Goal: Transaction & Acquisition: Obtain resource

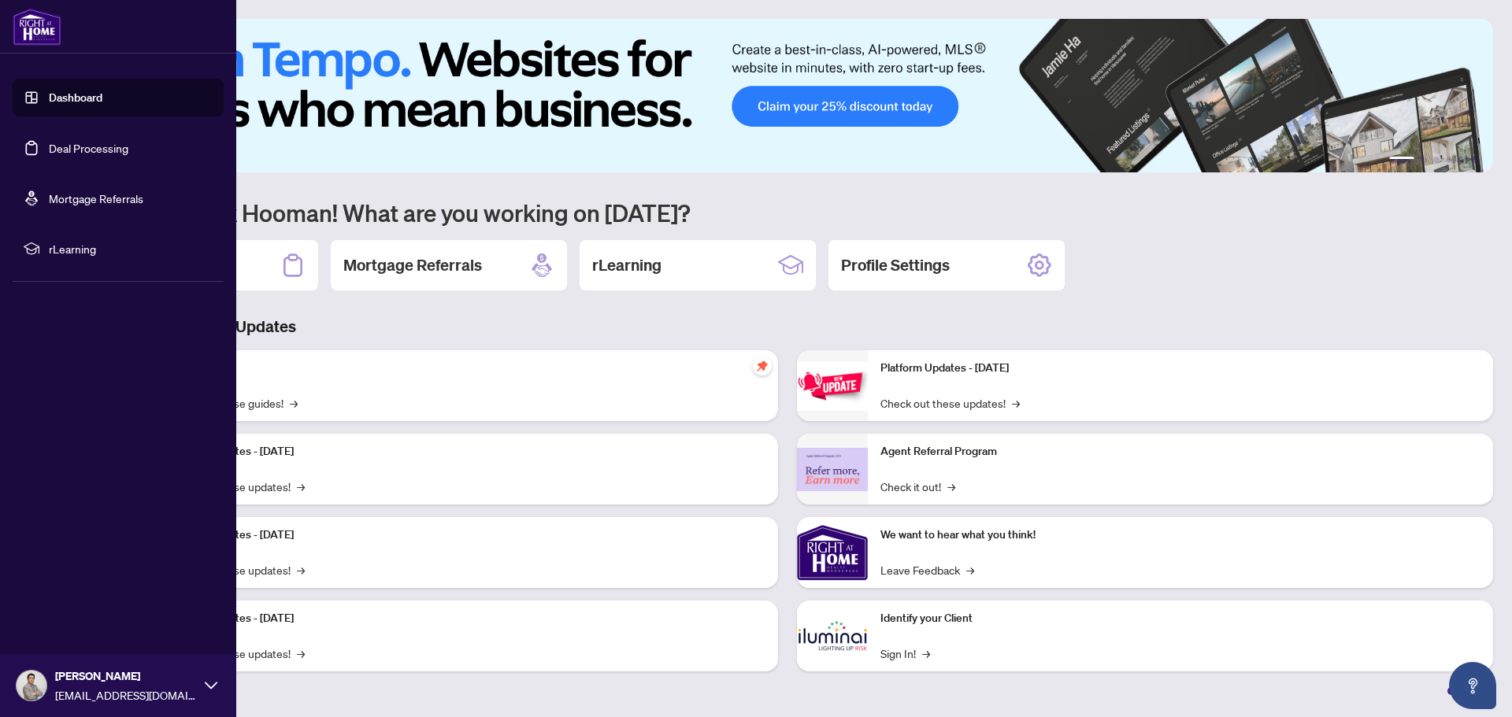
click at [49, 100] on link "Dashboard" at bounding box center [76, 98] width 54 height 14
click at [79, 148] on link "Deal Processing" at bounding box center [89, 148] width 80 height 14
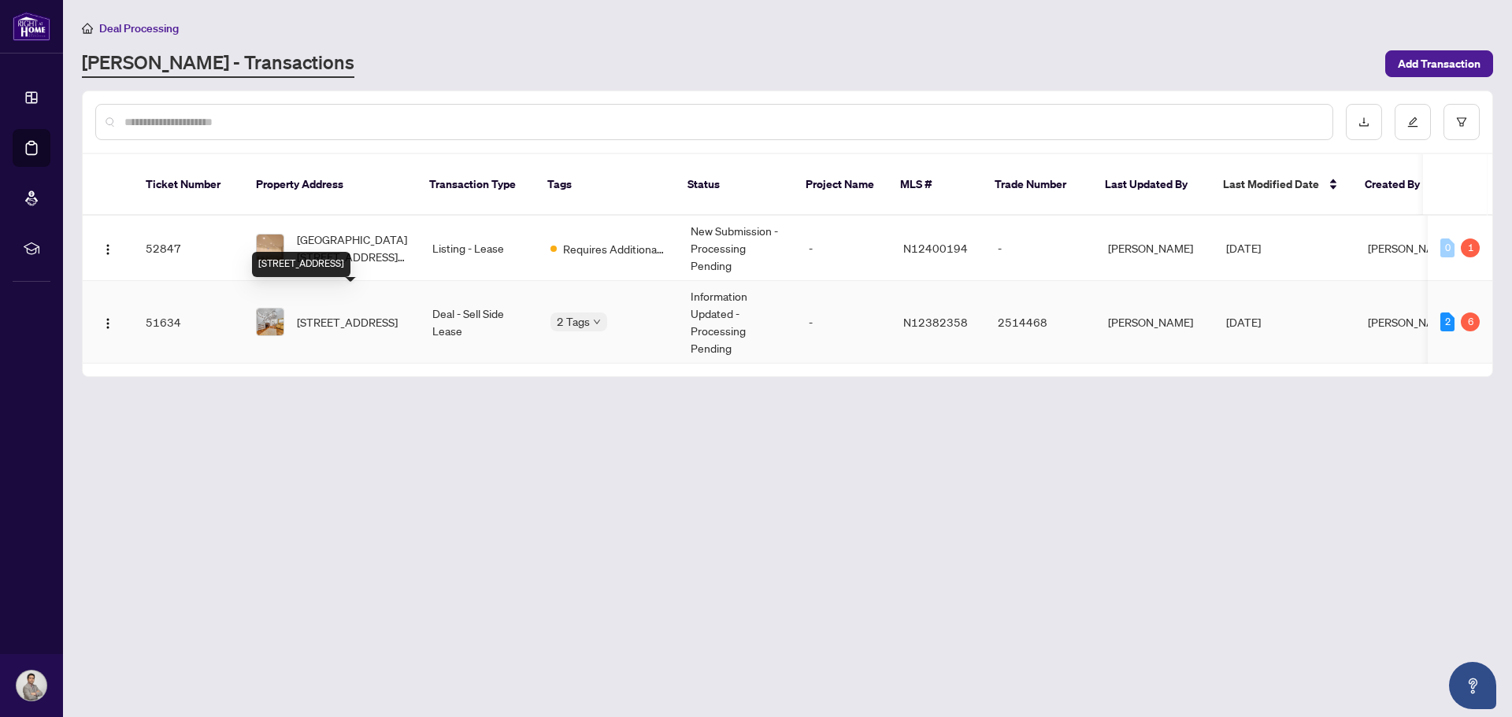
click at [347, 313] on span "[STREET_ADDRESS]" at bounding box center [347, 321] width 101 height 17
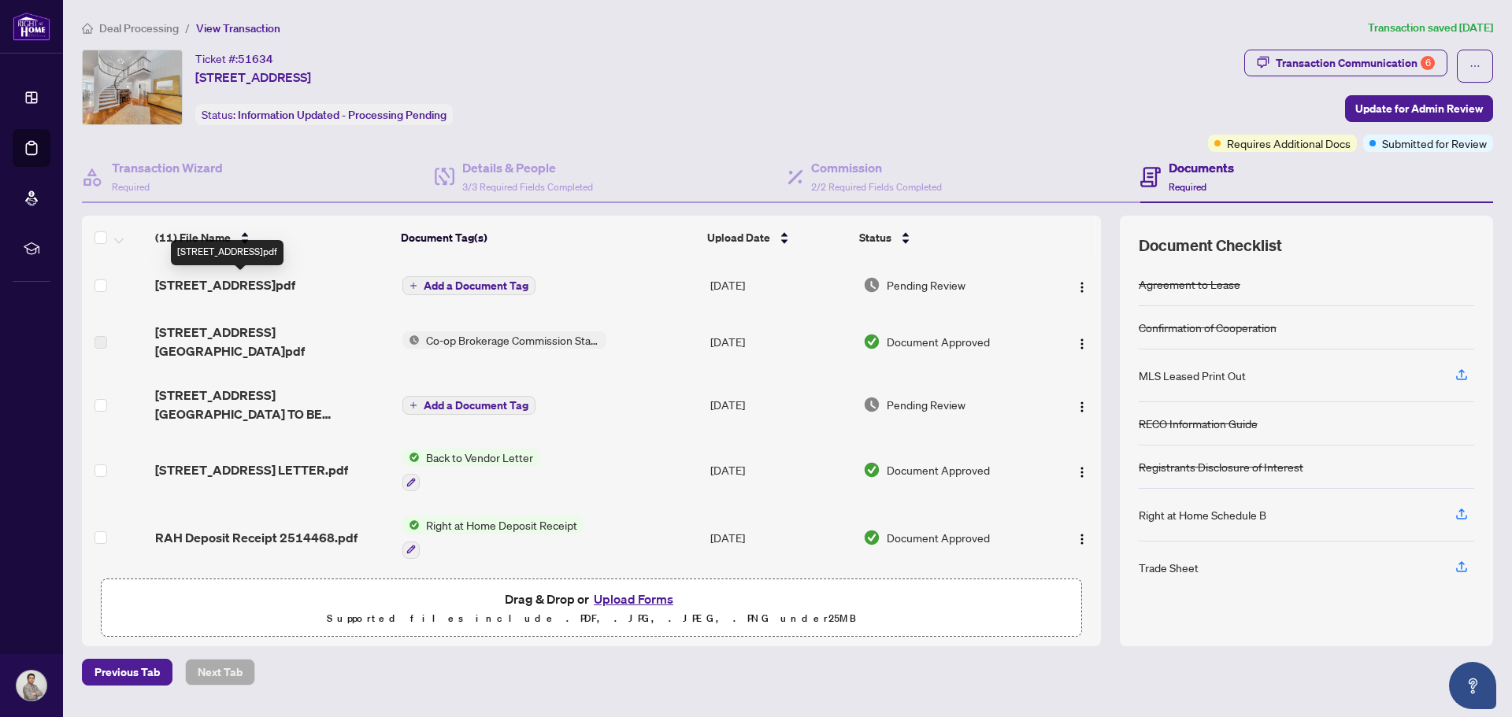
click at [252, 283] on span "[STREET_ADDRESS]pdf" at bounding box center [225, 285] width 140 height 19
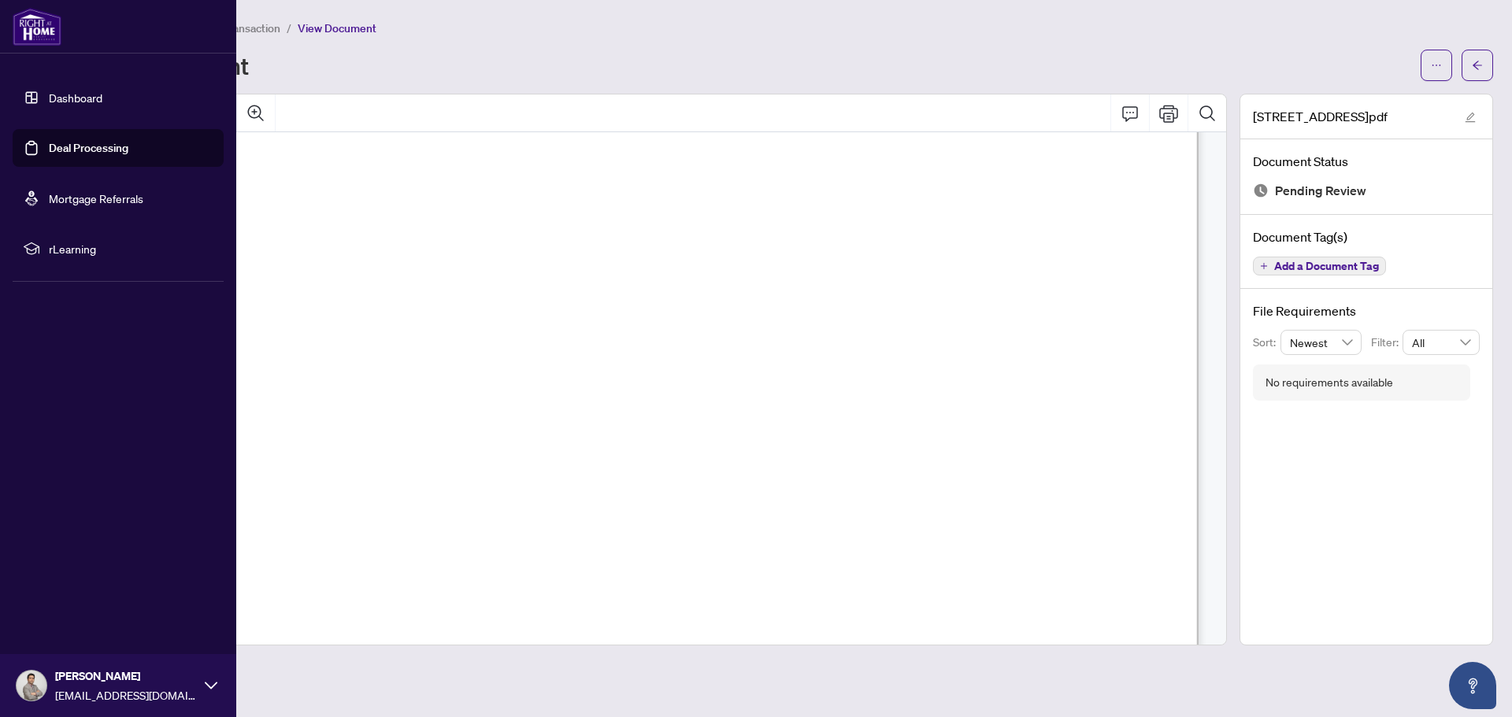
scroll to position [394, 0]
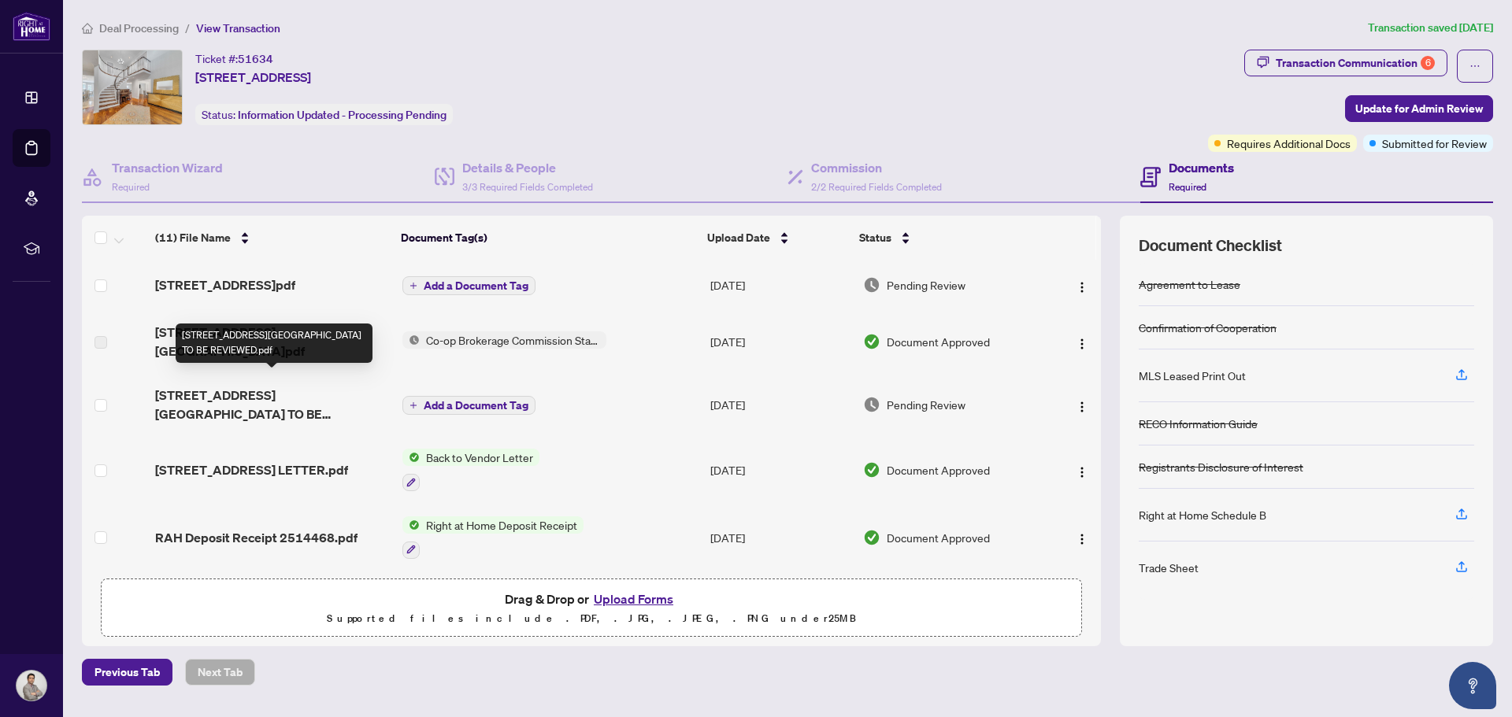
click at [246, 410] on span "[STREET_ADDRESS][GEOGRAPHIC_DATA] TO BE REVIEWED.pdf" at bounding box center [272, 405] width 234 height 38
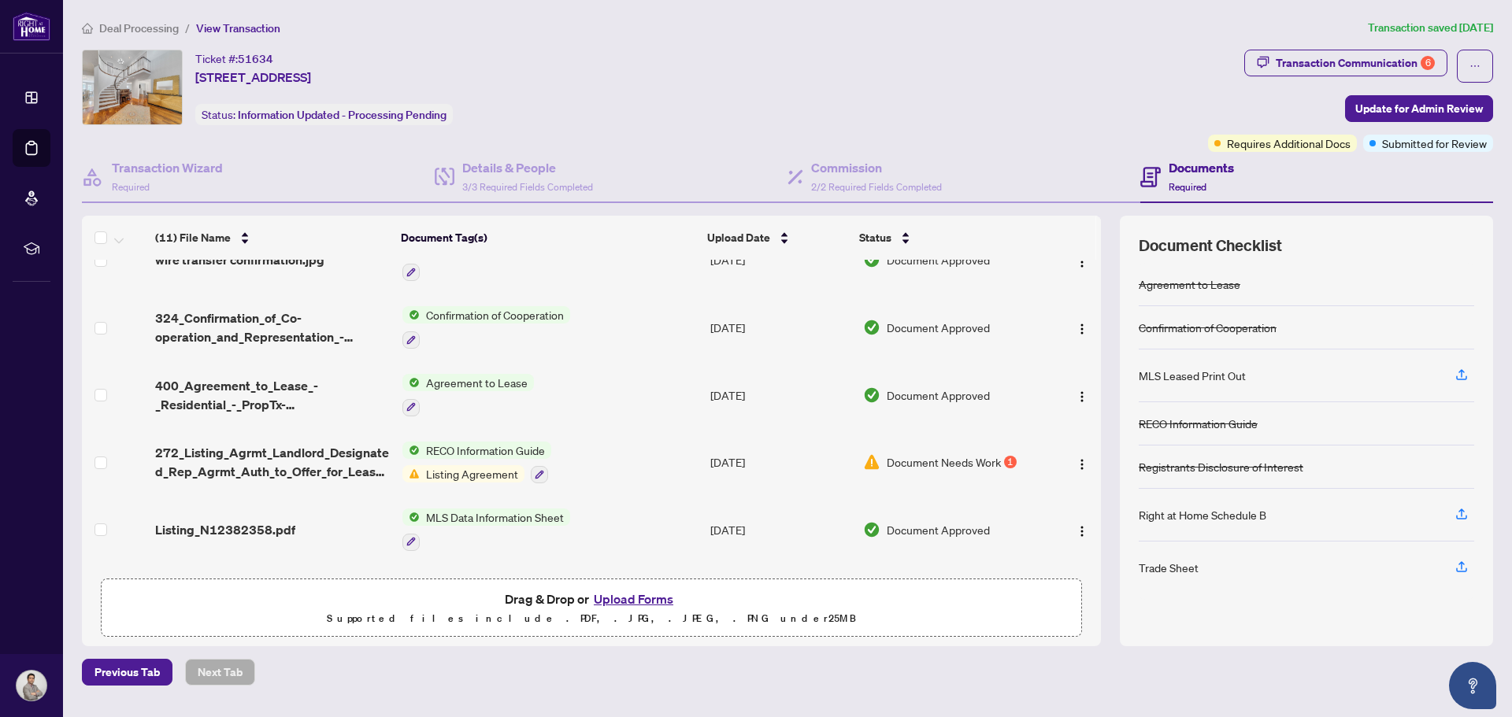
scroll to position [317, 0]
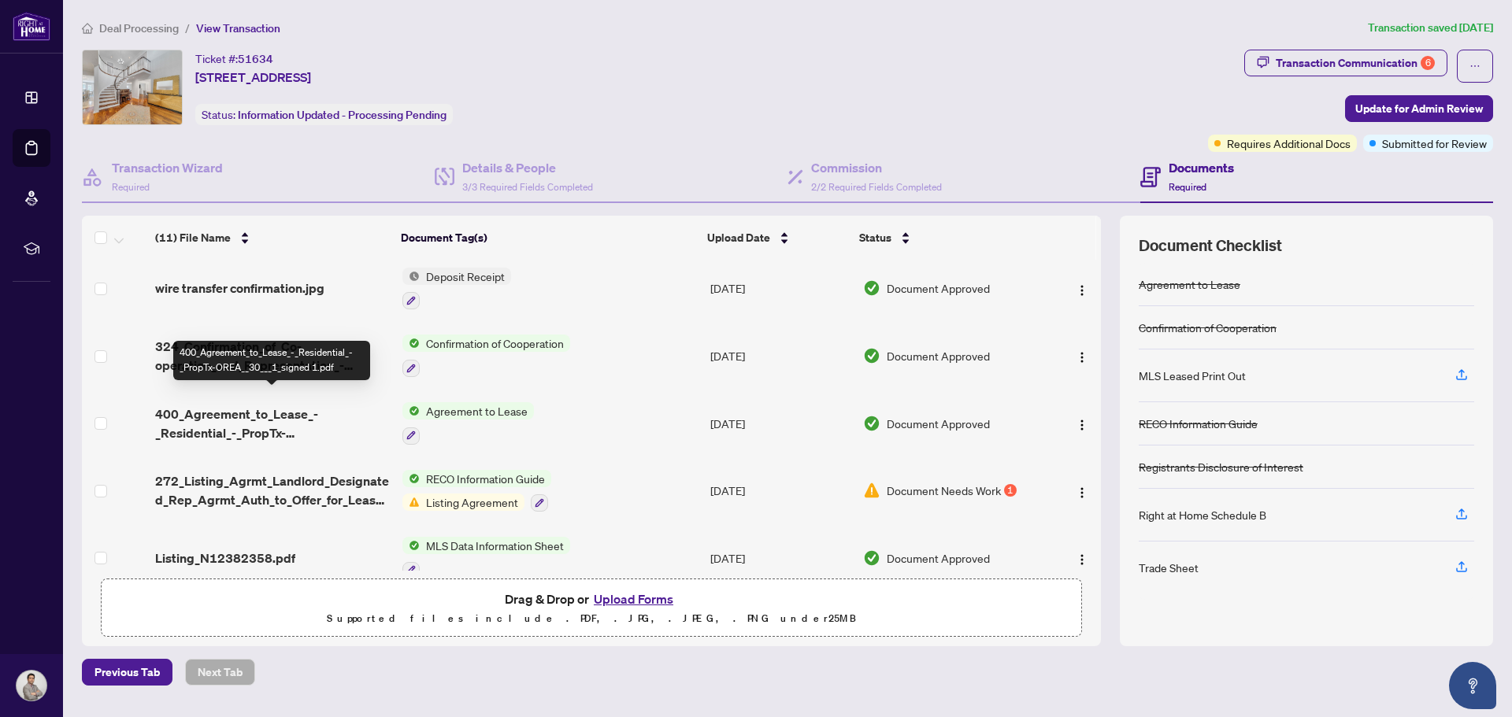
click at [258, 414] on span "400_Agreement_to_Lease_-_Residential_-_PropTx-OREA__30___1_signed 1.pdf" at bounding box center [272, 424] width 234 height 38
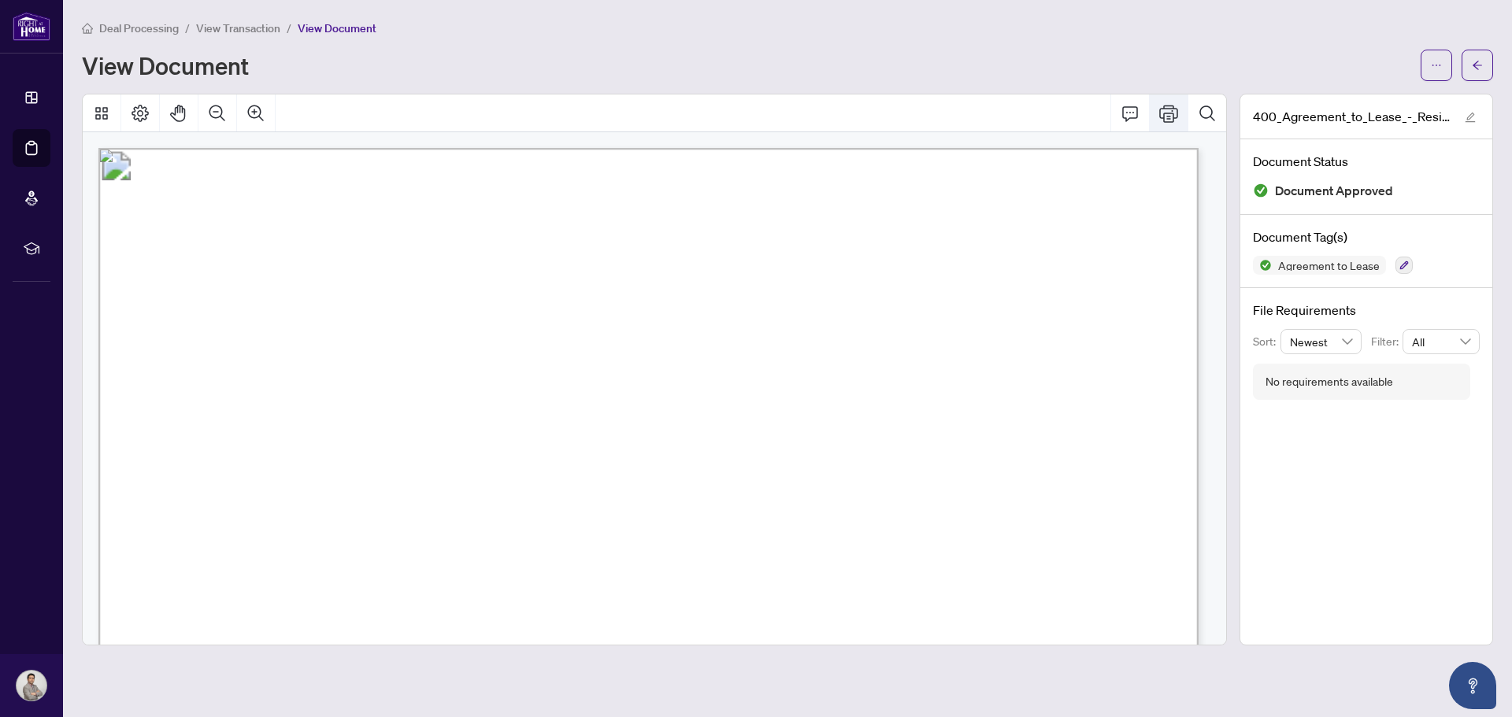
click at [1173, 115] on icon "Print" at bounding box center [1168, 113] width 19 height 17
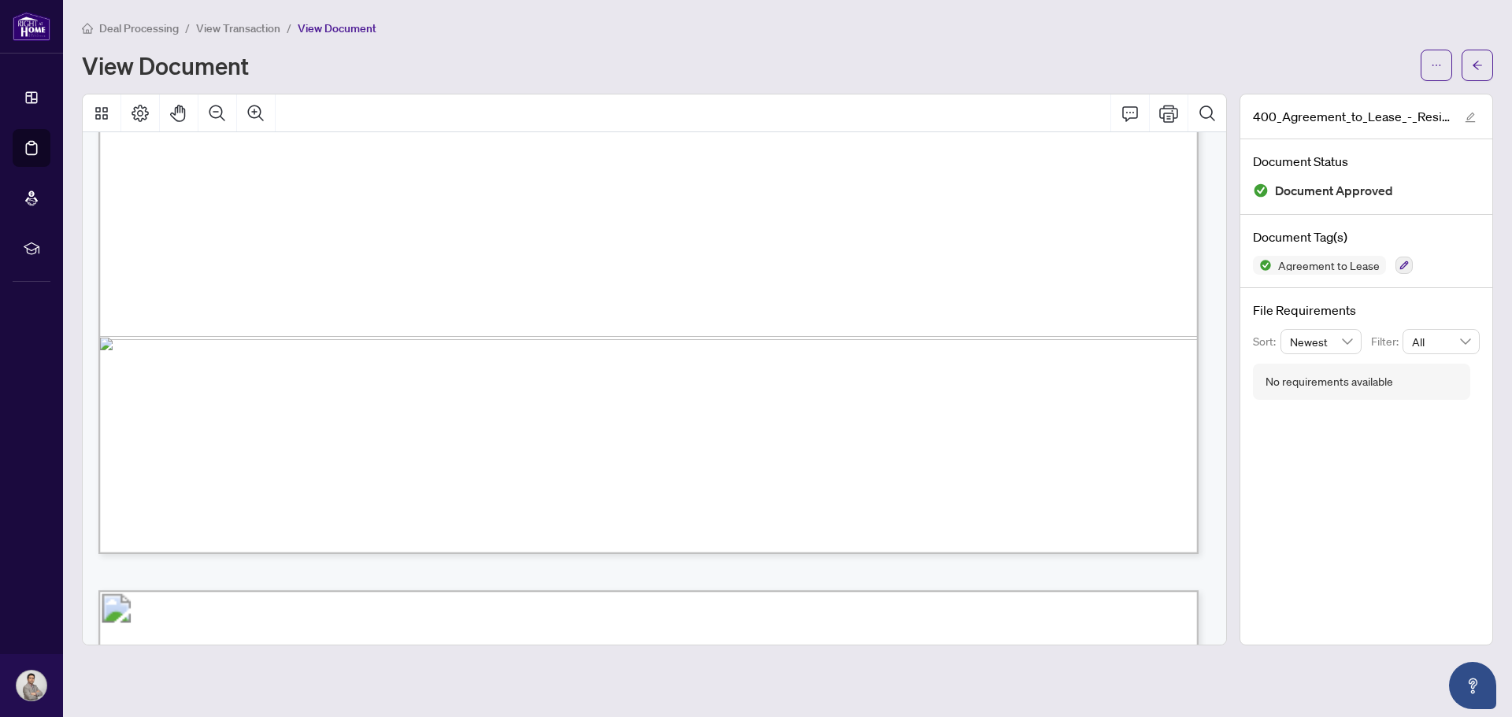
scroll to position [1260, 0]
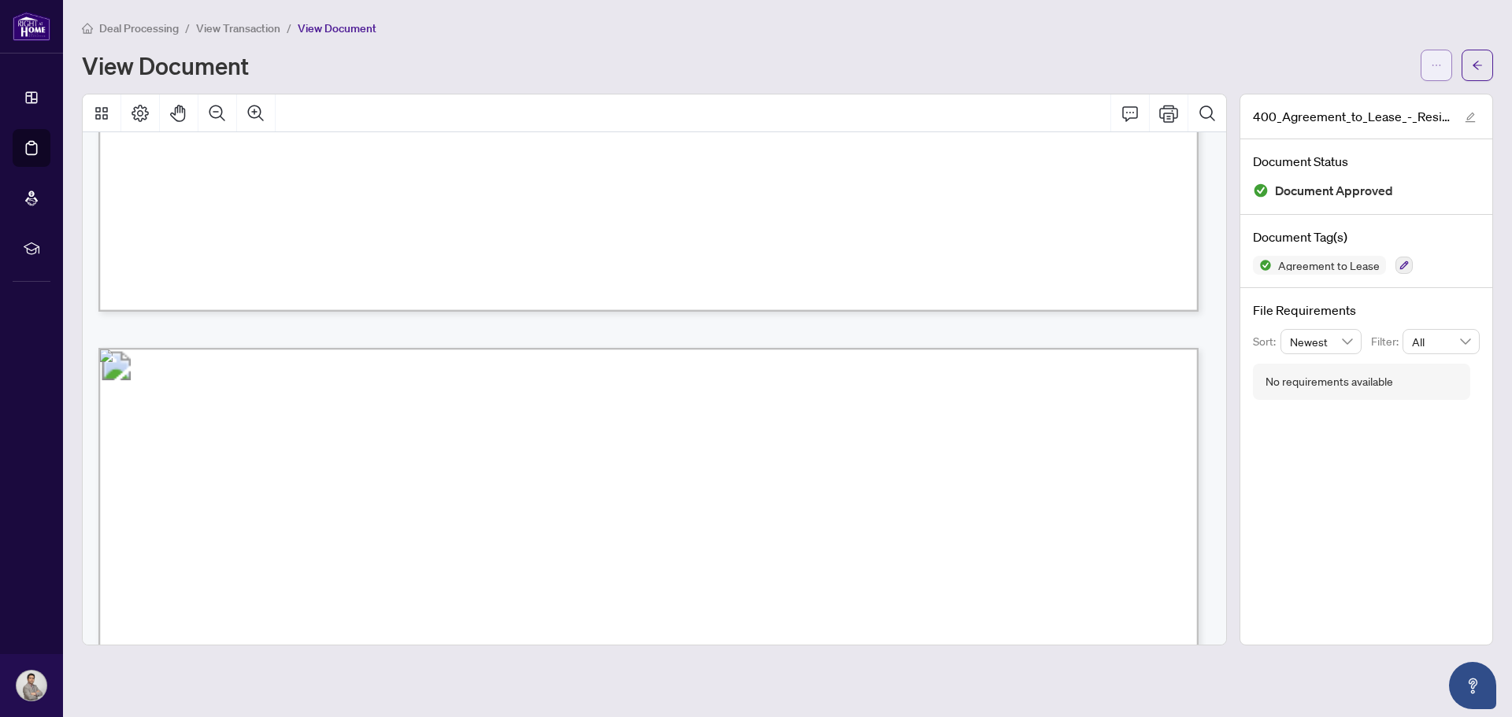
click at [1428, 63] on button "button" at bounding box center [1436, 65] width 31 height 31
click at [1401, 95] on span "Download" at bounding box center [1380, 99] width 120 height 17
